Goal: Transaction & Acquisition: Purchase product/service

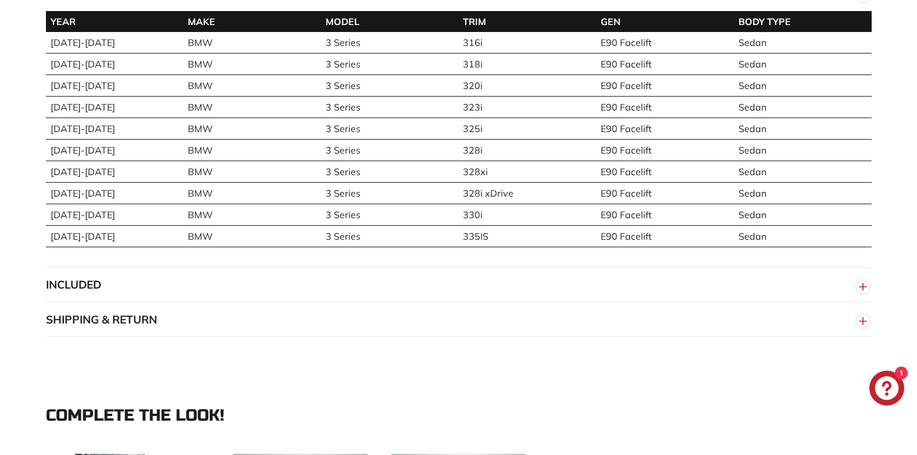
scroll to position [621, 0]
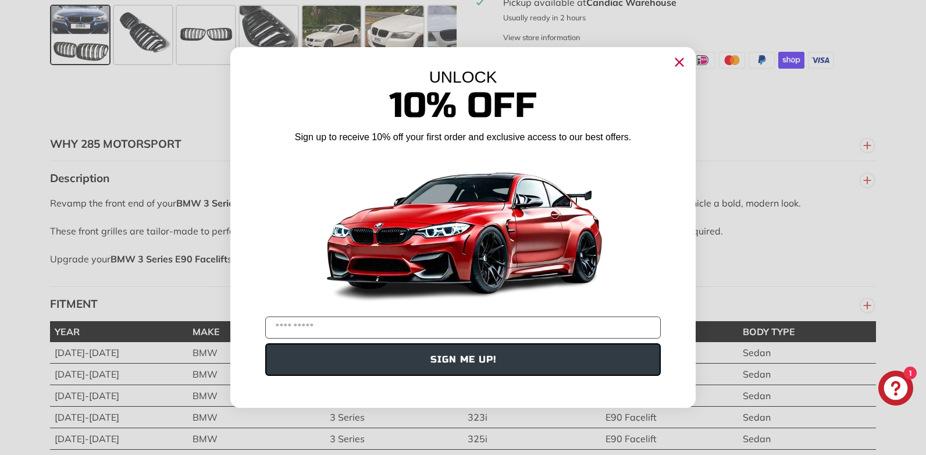
click at [676, 66] on icon "Close dialog" at bounding box center [680, 63] width 8 height 8
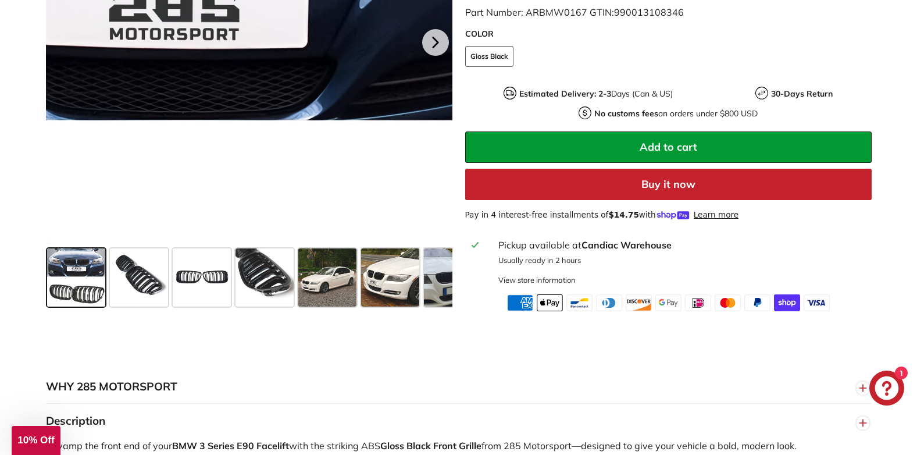
scroll to position [388, 0]
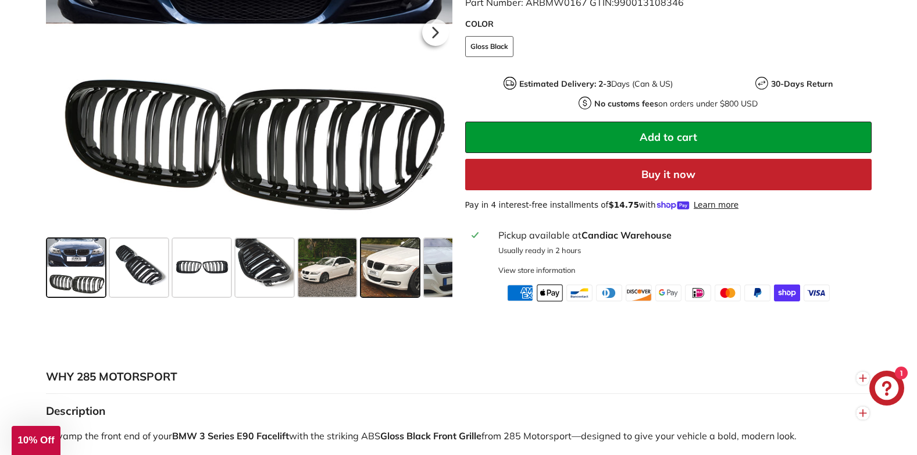
click at [380, 264] on span at bounding box center [390, 267] width 58 height 58
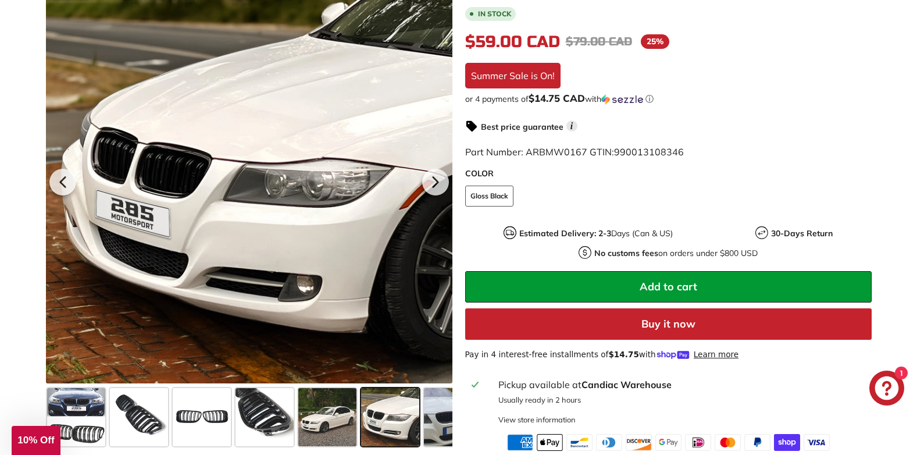
scroll to position [233, 0]
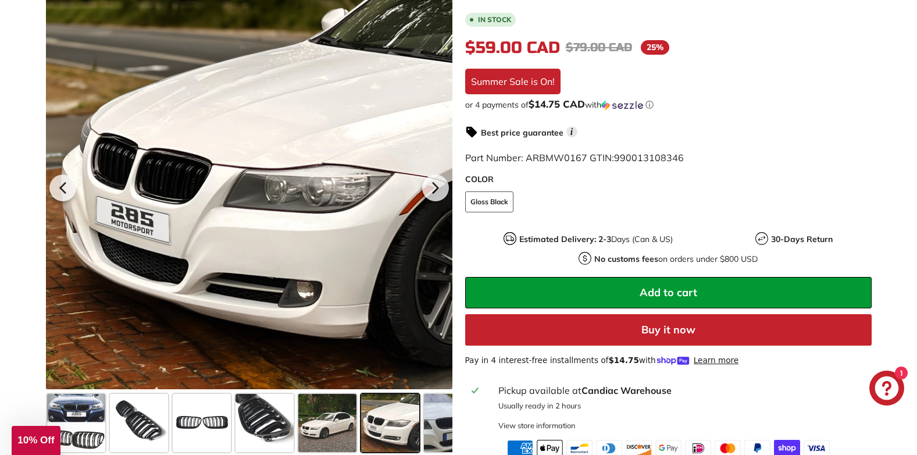
click at [665, 293] on span "Add to cart" at bounding box center [669, 292] width 58 height 13
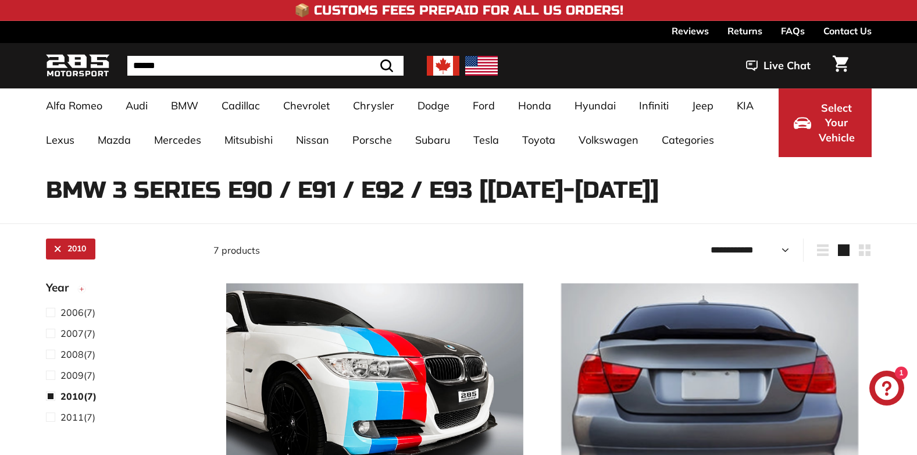
select select "**********"
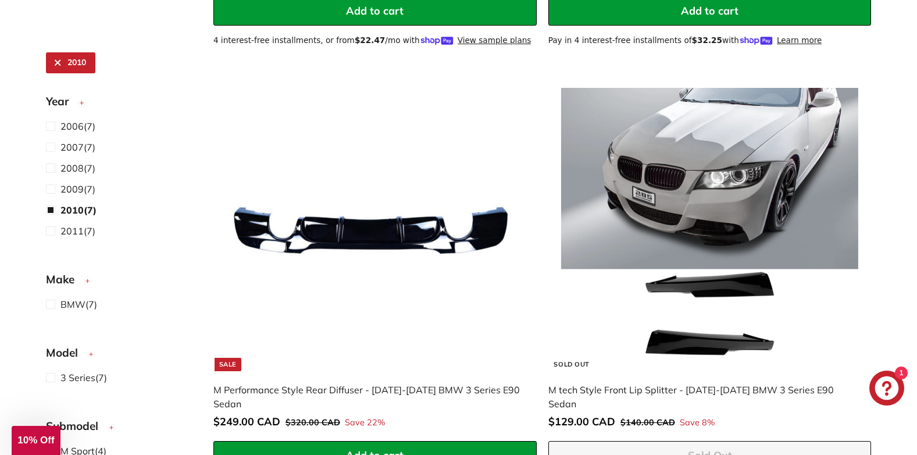
scroll to position [773, 0]
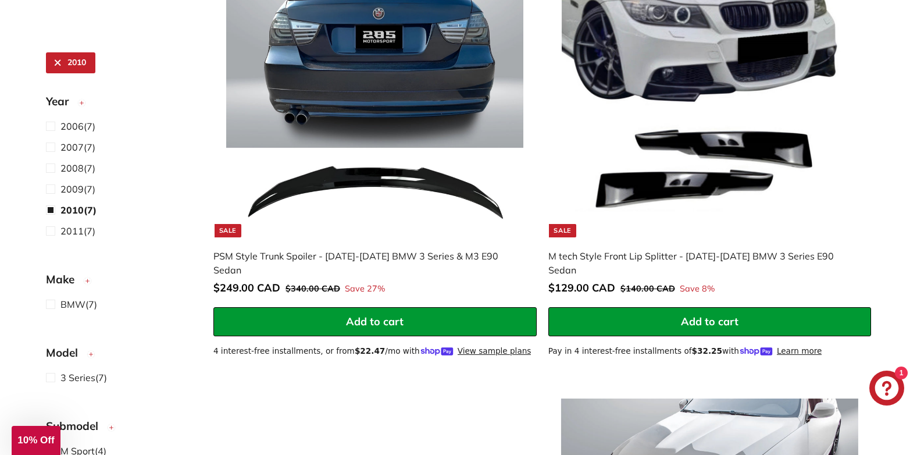
drag, startPoint x: 72, startPoint y: 228, endPoint x: 28, endPoint y: 176, distance: 68.5
click at [72, 228] on span "2011" at bounding box center [71, 231] width 23 height 12
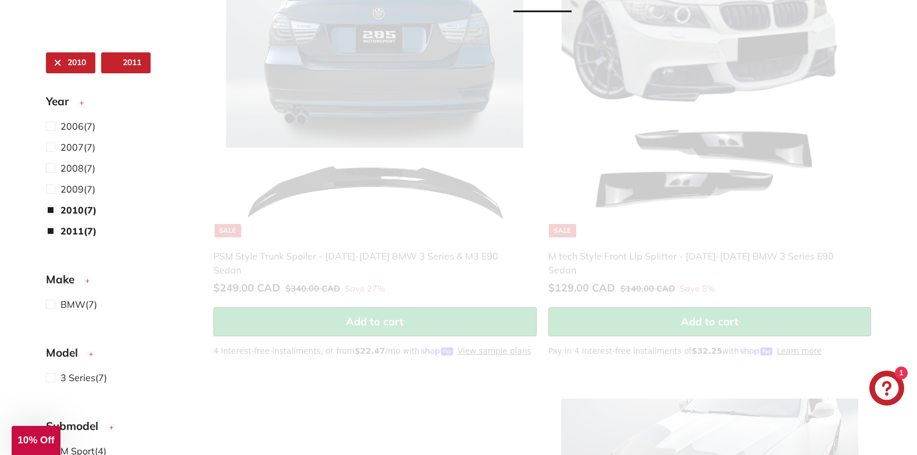
scroll to position [697, 0]
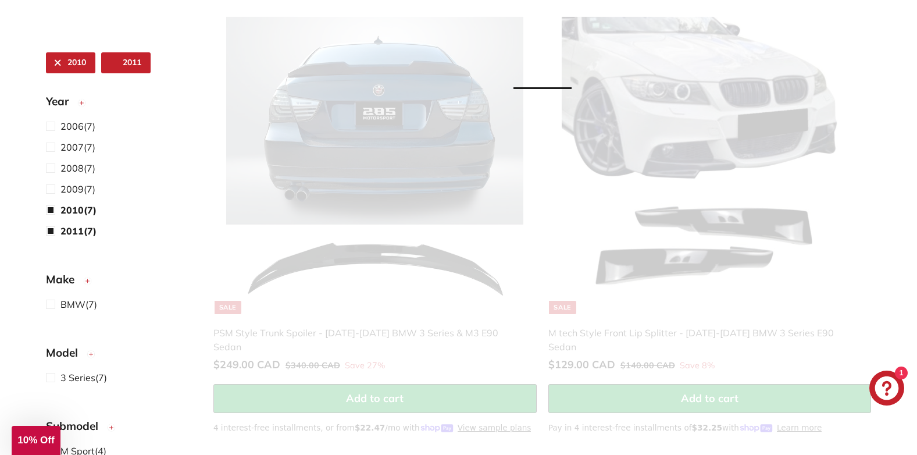
select select "**********"
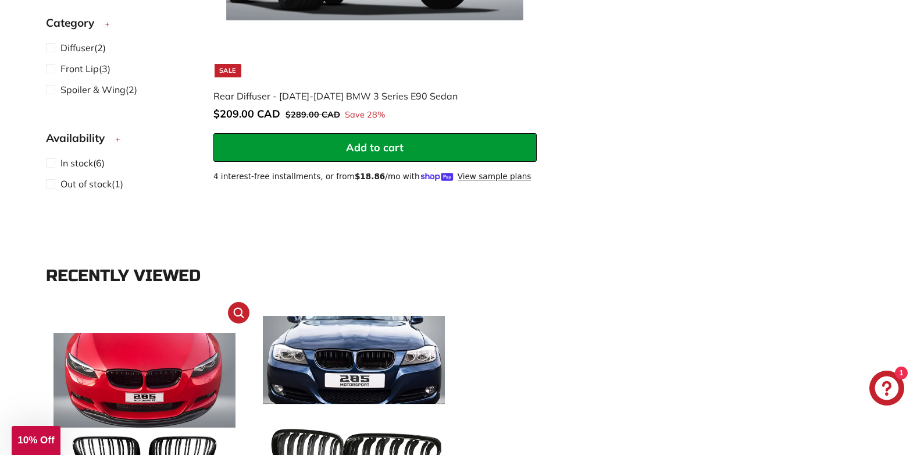
scroll to position [1938, 0]
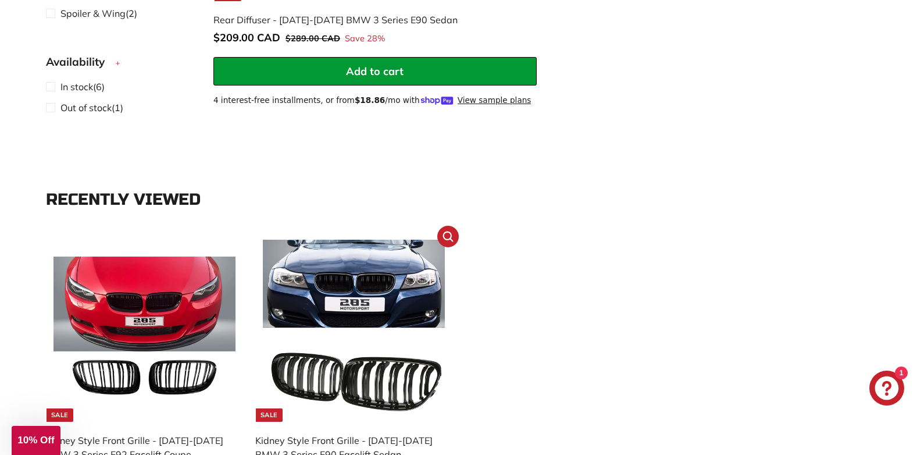
click at [378, 249] on img at bounding box center [354, 331] width 182 height 182
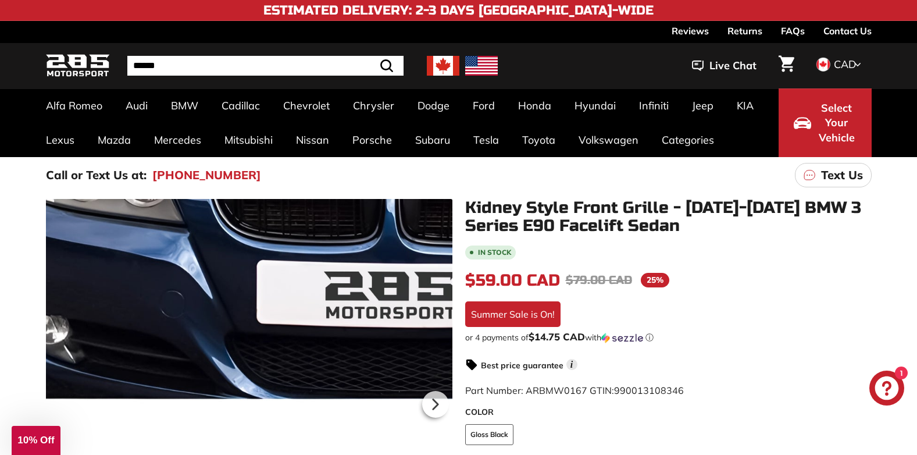
scroll to position [233, 0]
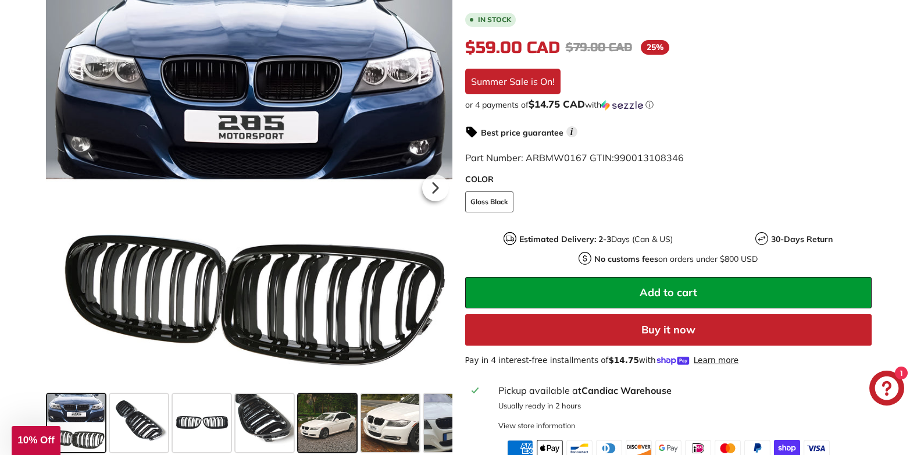
click at [330, 425] on span at bounding box center [327, 423] width 58 height 58
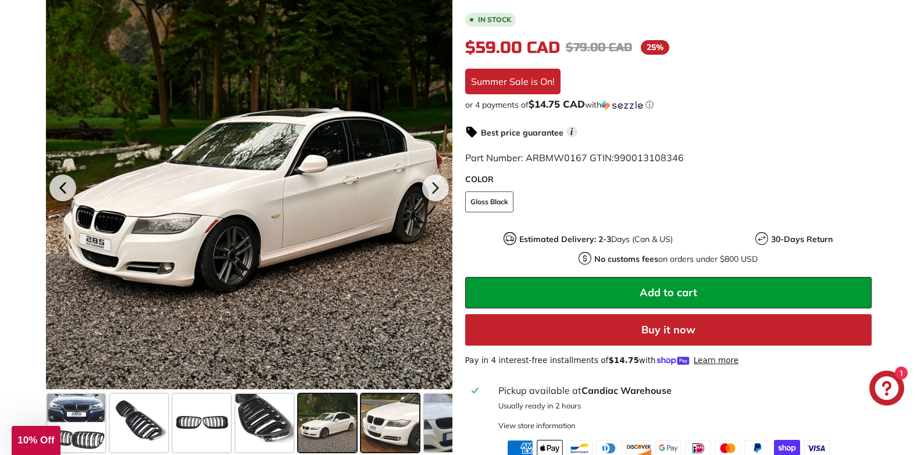
click at [395, 419] on span at bounding box center [390, 423] width 58 height 58
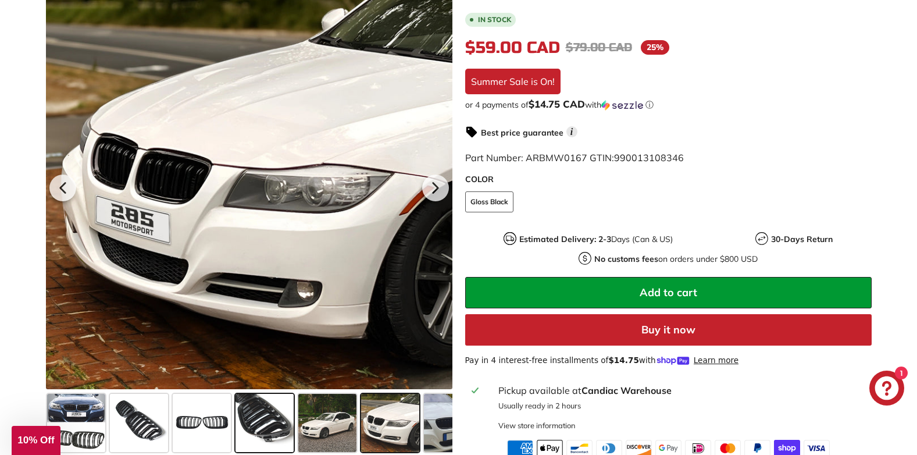
click at [272, 420] on span at bounding box center [265, 423] width 58 height 58
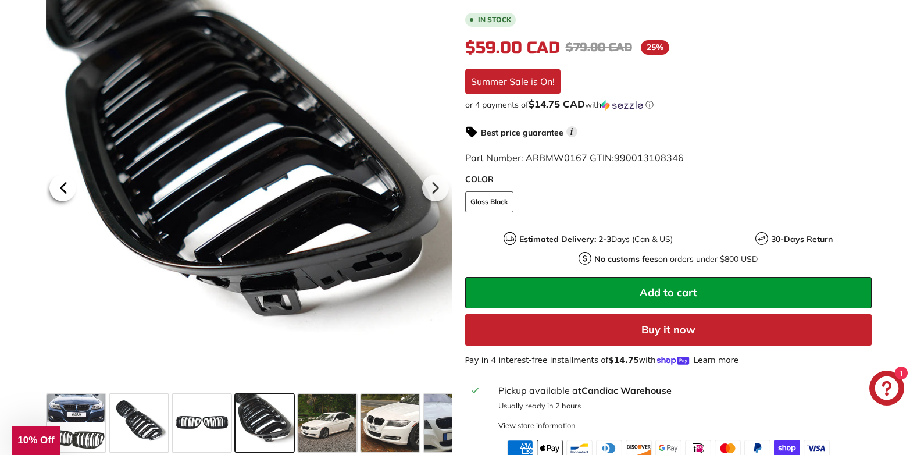
click at [64, 190] on icon at bounding box center [62, 188] width 5 height 10
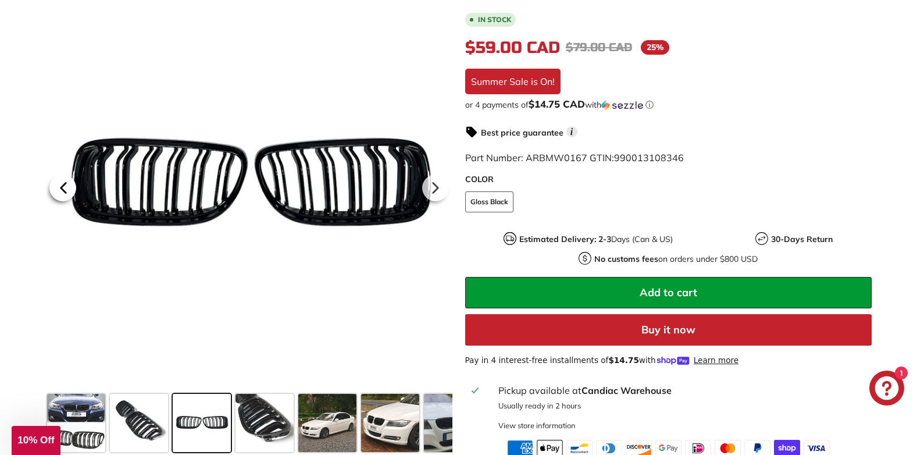
click at [64, 190] on icon at bounding box center [62, 188] width 5 height 10
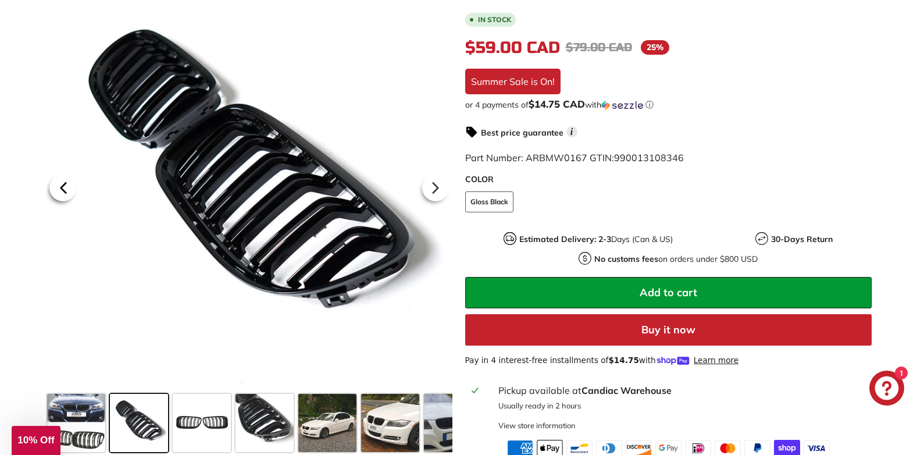
click at [64, 190] on icon at bounding box center [62, 188] width 5 height 10
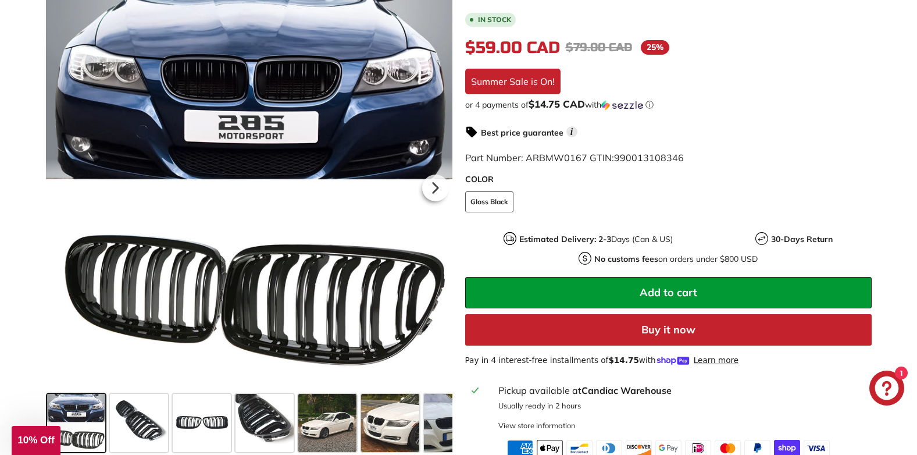
click at [64, 190] on div at bounding box center [249, 186] width 407 height 407
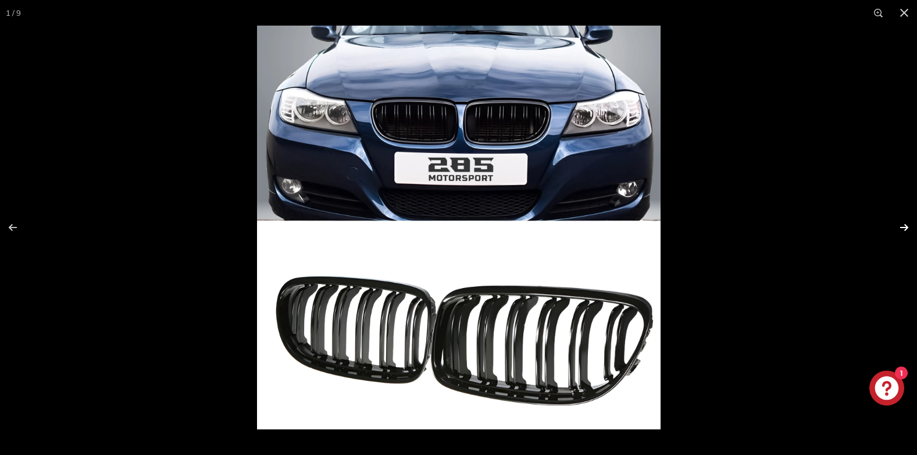
click at [904, 223] on button at bounding box center [896, 227] width 41 height 58
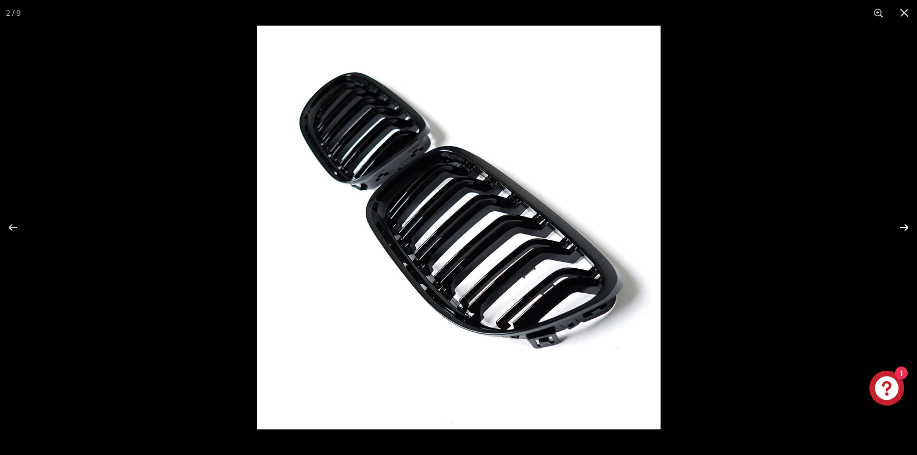
click at [904, 223] on button at bounding box center [896, 227] width 41 height 58
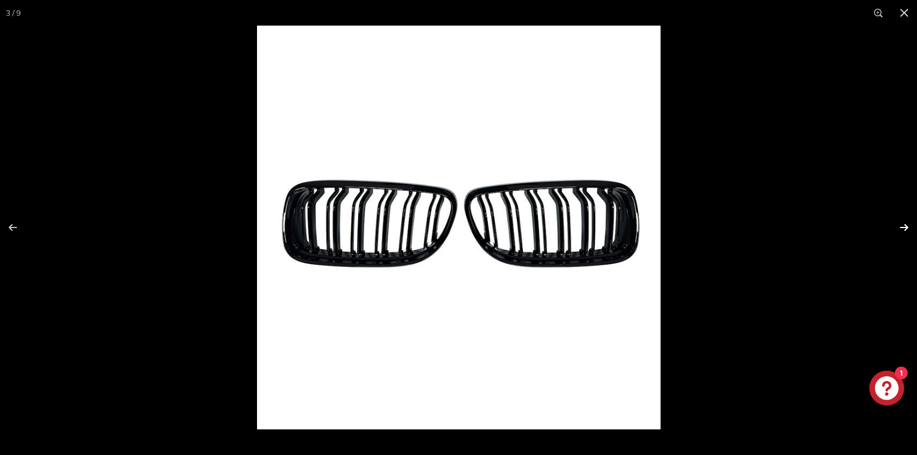
click at [904, 223] on button at bounding box center [896, 227] width 41 height 58
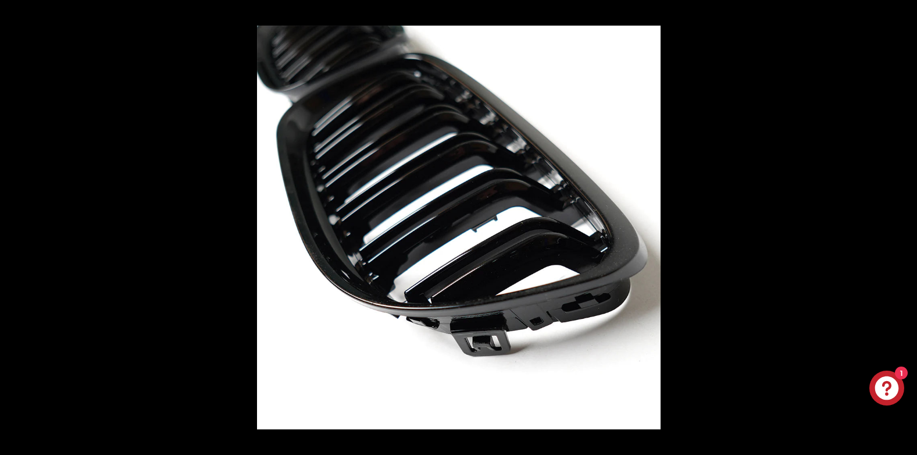
click at [904, 223] on button at bounding box center [896, 227] width 41 height 58
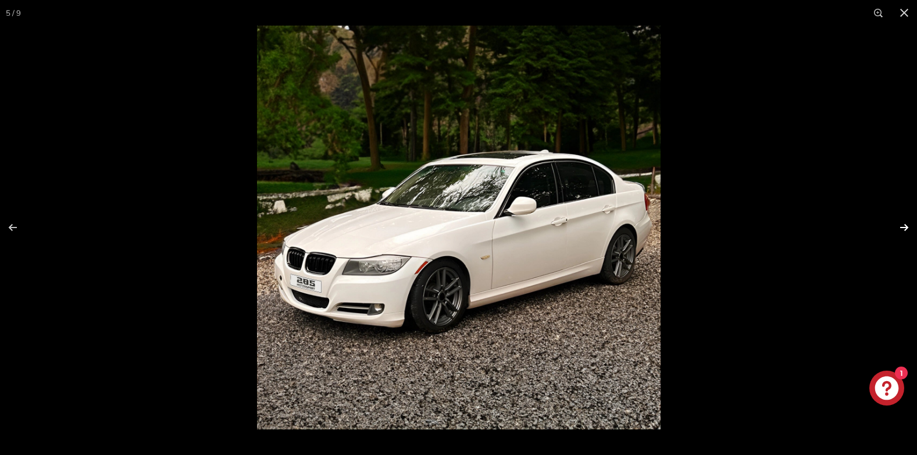
click at [904, 226] on button at bounding box center [896, 227] width 41 height 58
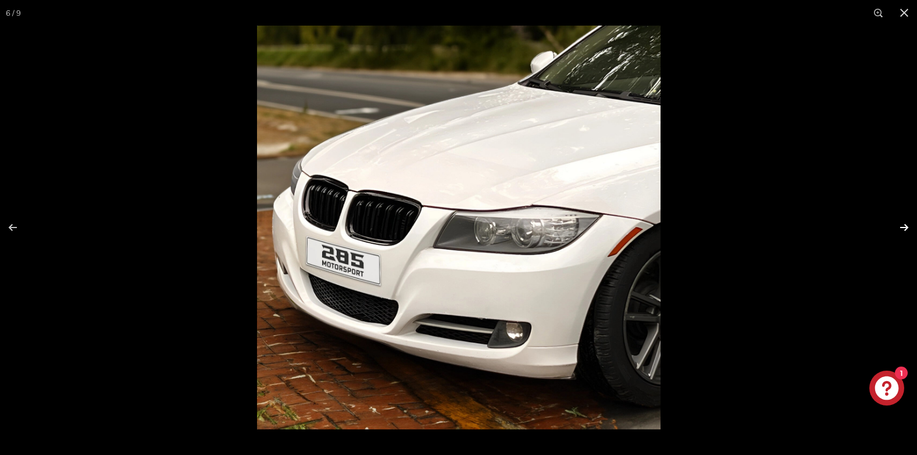
click at [904, 225] on button at bounding box center [896, 227] width 41 height 58
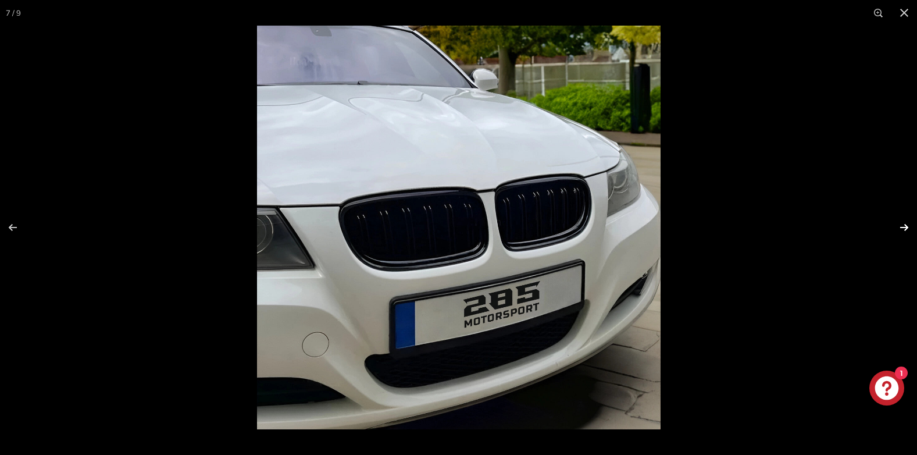
scroll to position [0, 158]
click at [904, 225] on button at bounding box center [896, 227] width 41 height 58
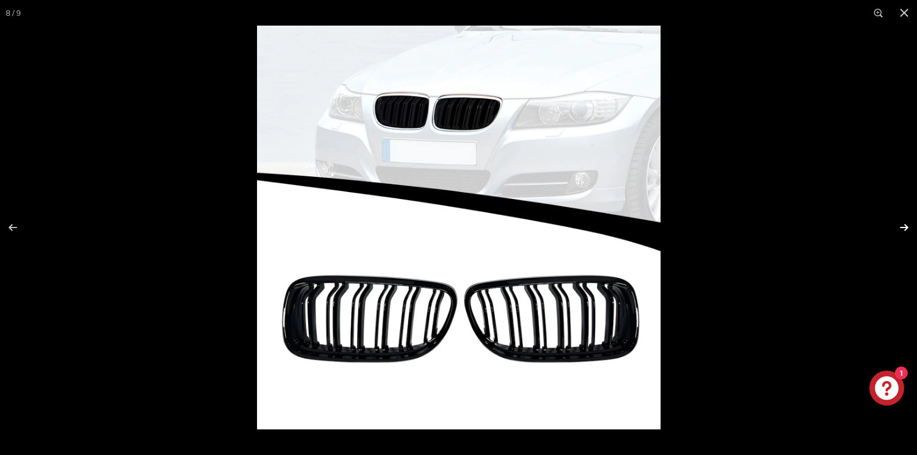
click at [903, 225] on button at bounding box center [896, 227] width 41 height 58
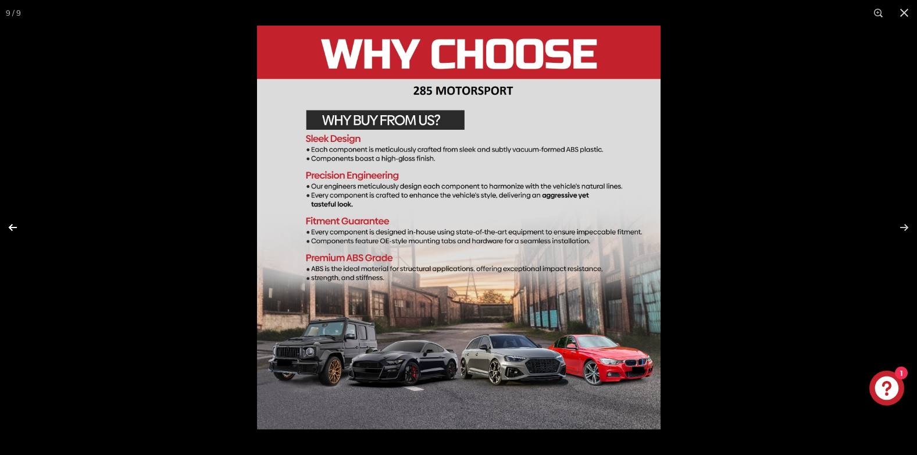
click at [8, 227] on button at bounding box center [20, 227] width 41 height 58
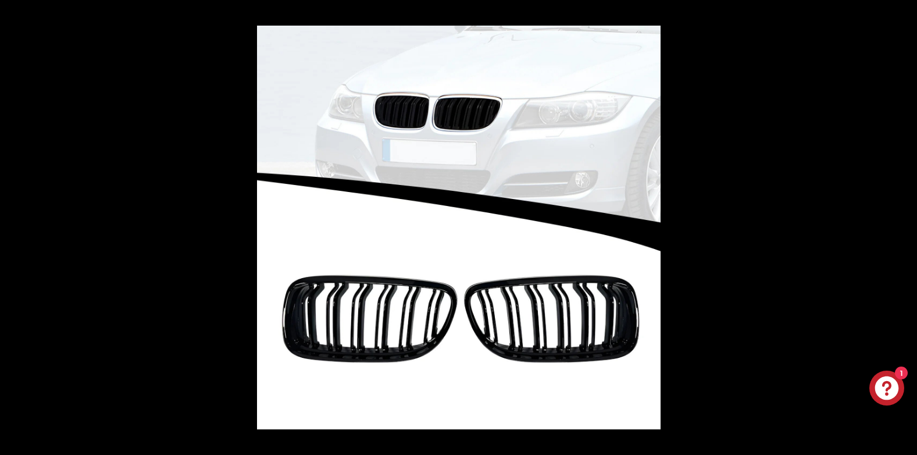
click at [8, 226] on button at bounding box center [20, 227] width 41 height 58
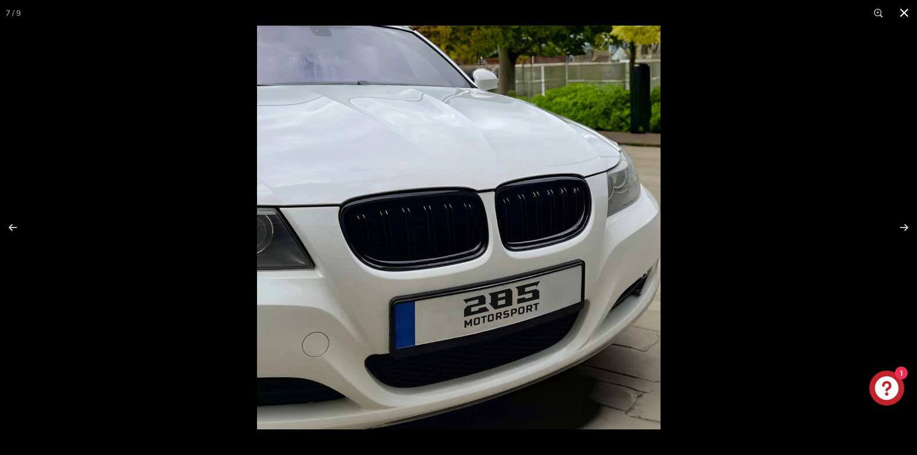
click at [907, 13] on button at bounding box center [905, 13] width 26 height 26
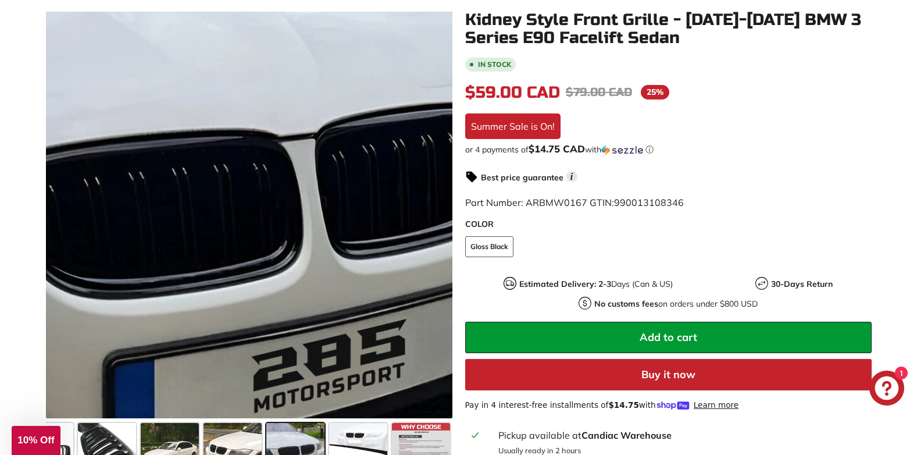
scroll to position [0, 0]
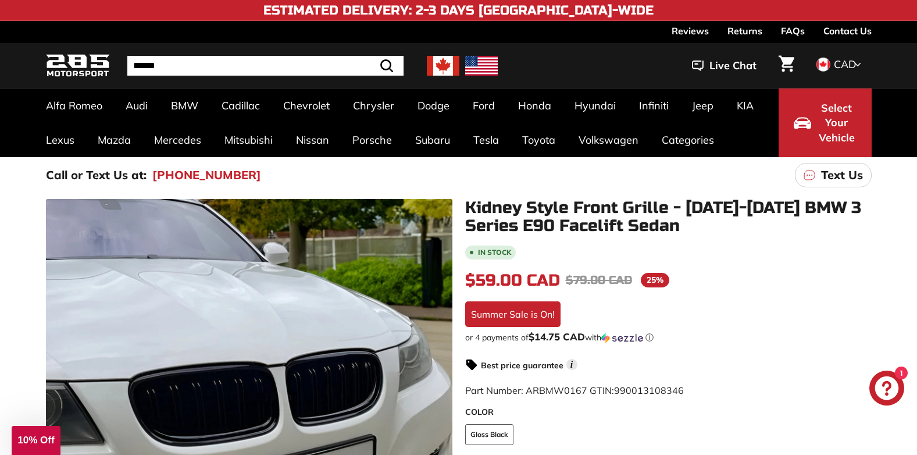
click at [694, 31] on link "Reviews" at bounding box center [690, 31] width 37 height 20
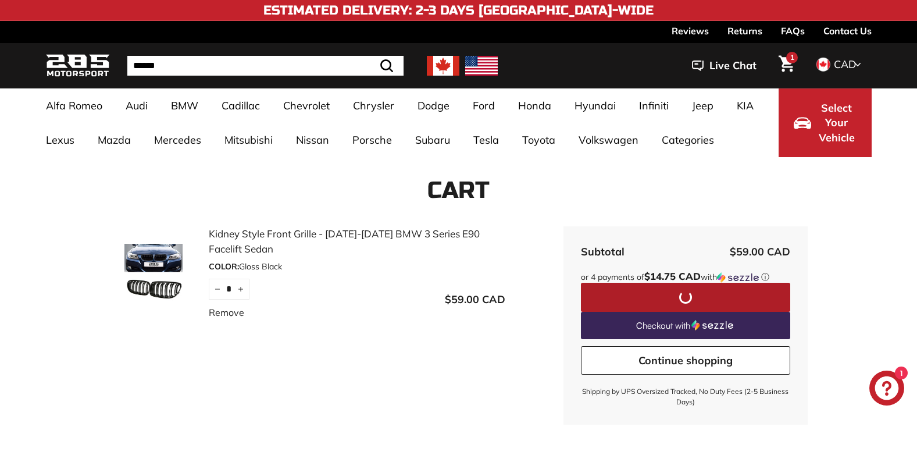
scroll to position [77, 0]
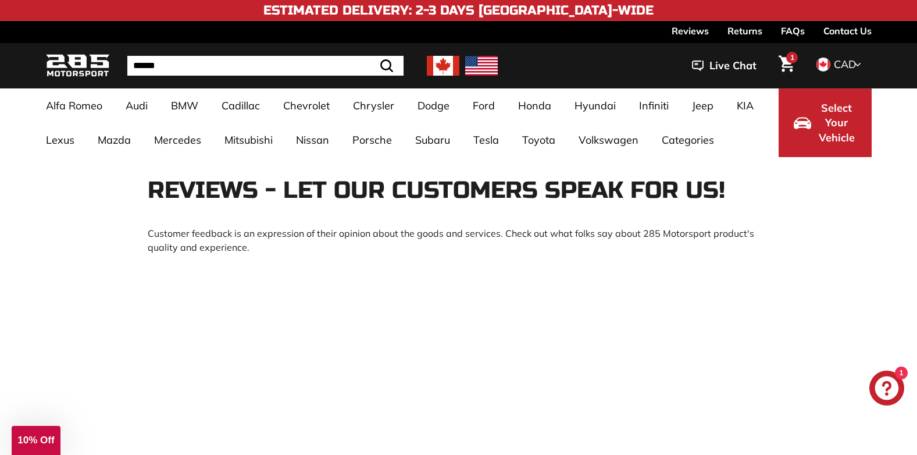
click at [844, 30] on link "Contact Us" at bounding box center [847, 31] width 48 height 20
